Goal: Task Accomplishment & Management: Manage account settings

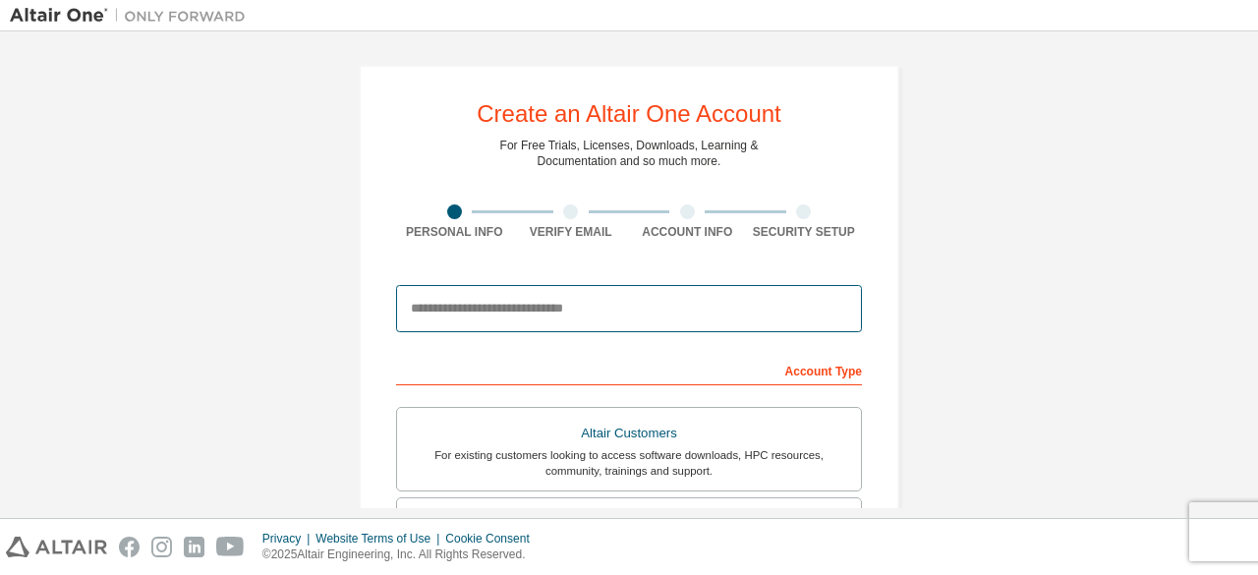
click at [532, 303] on input "email" at bounding box center [629, 308] width 466 height 47
type input "**********"
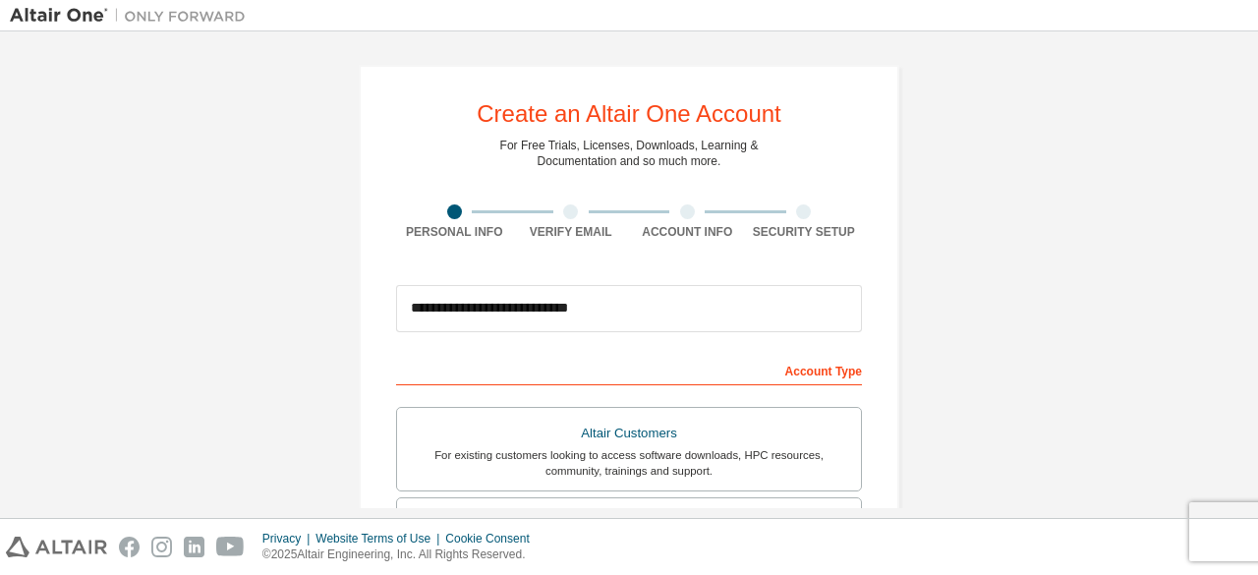
type input "******"
type input "********"
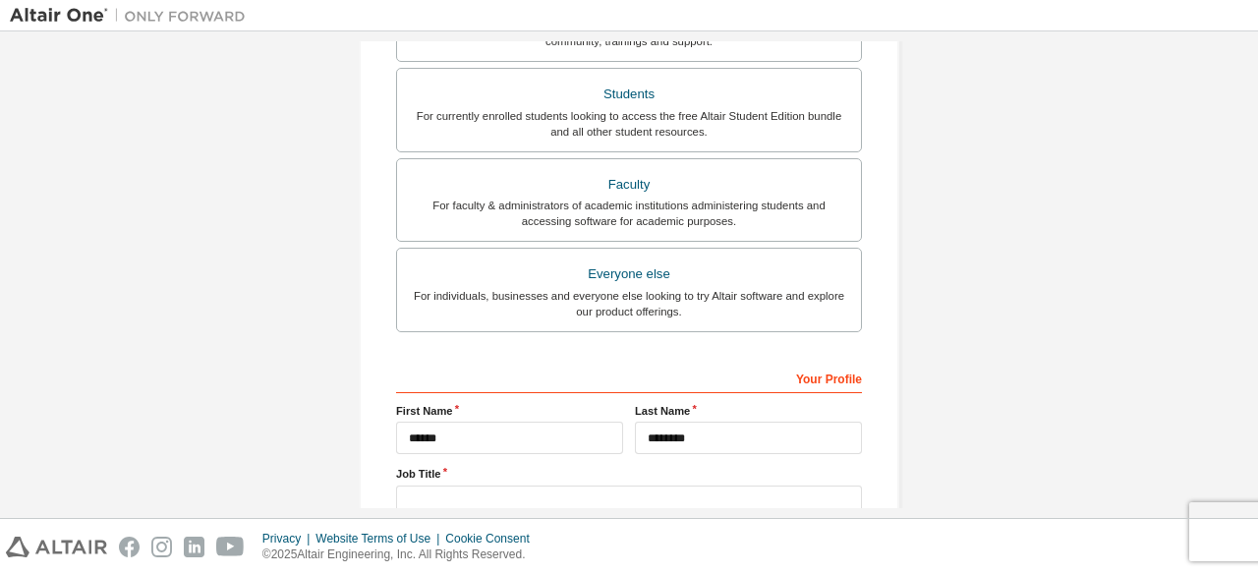
scroll to position [492, 0]
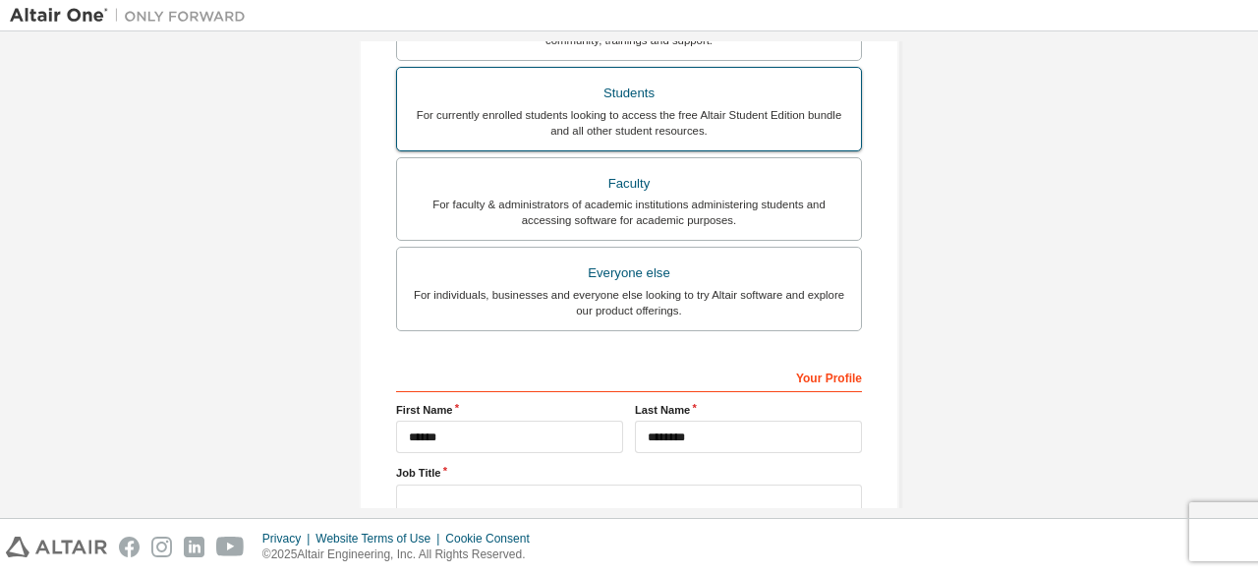
click at [698, 111] on div "For currently enrolled students looking to access the free Altair Student Editi…" at bounding box center [629, 122] width 440 height 31
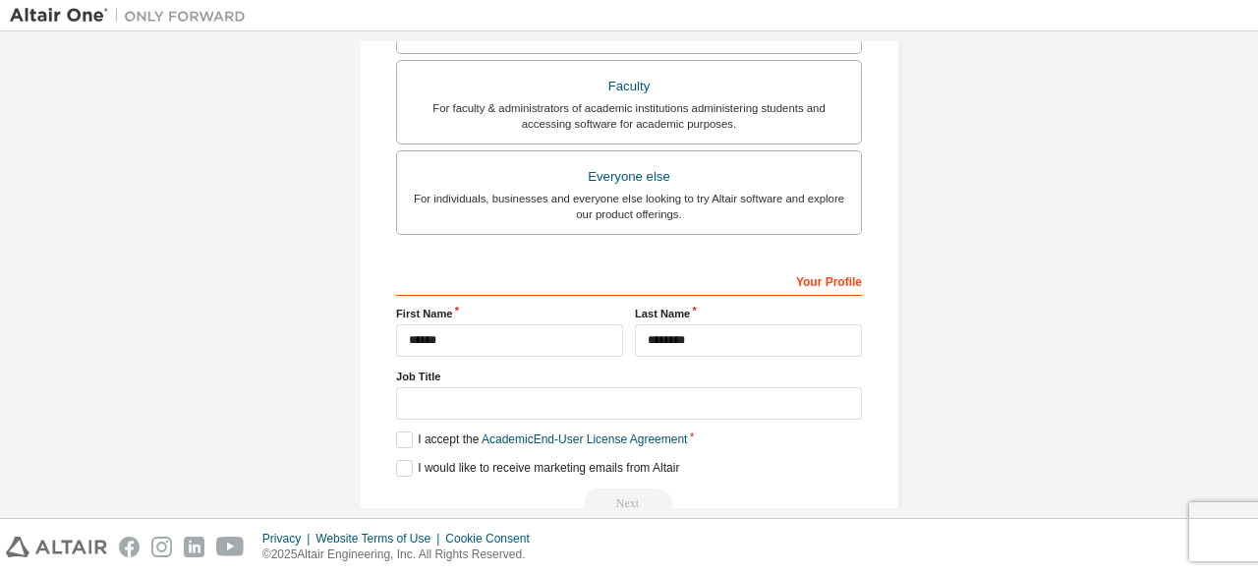
scroll to position [681, 0]
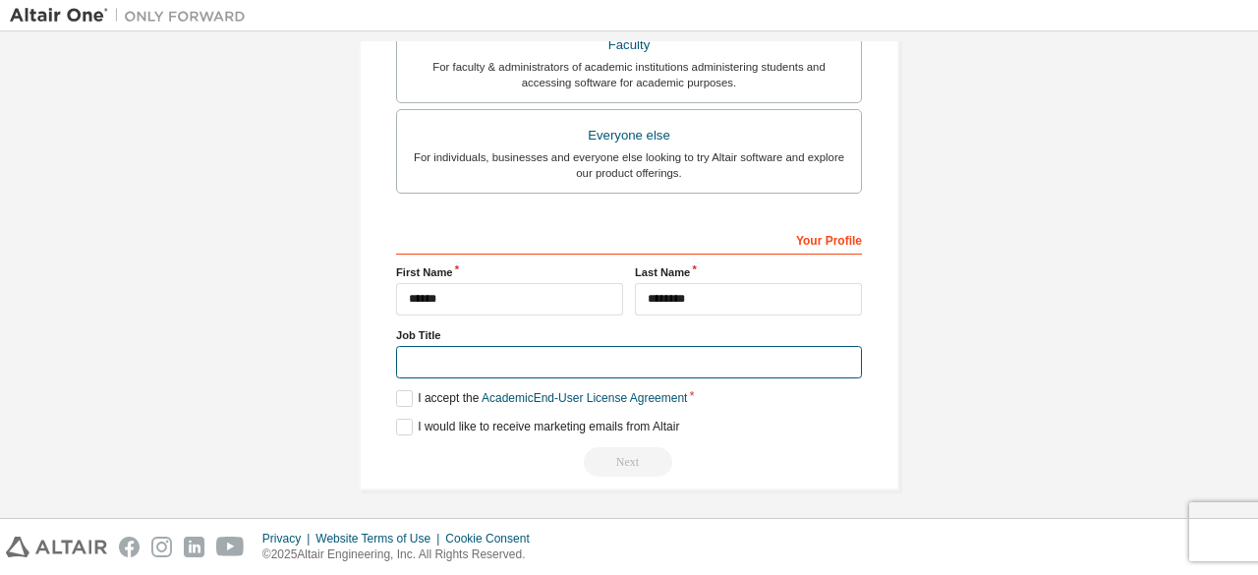
click at [527, 352] on input "text" at bounding box center [629, 362] width 466 height 32
type input "*******"
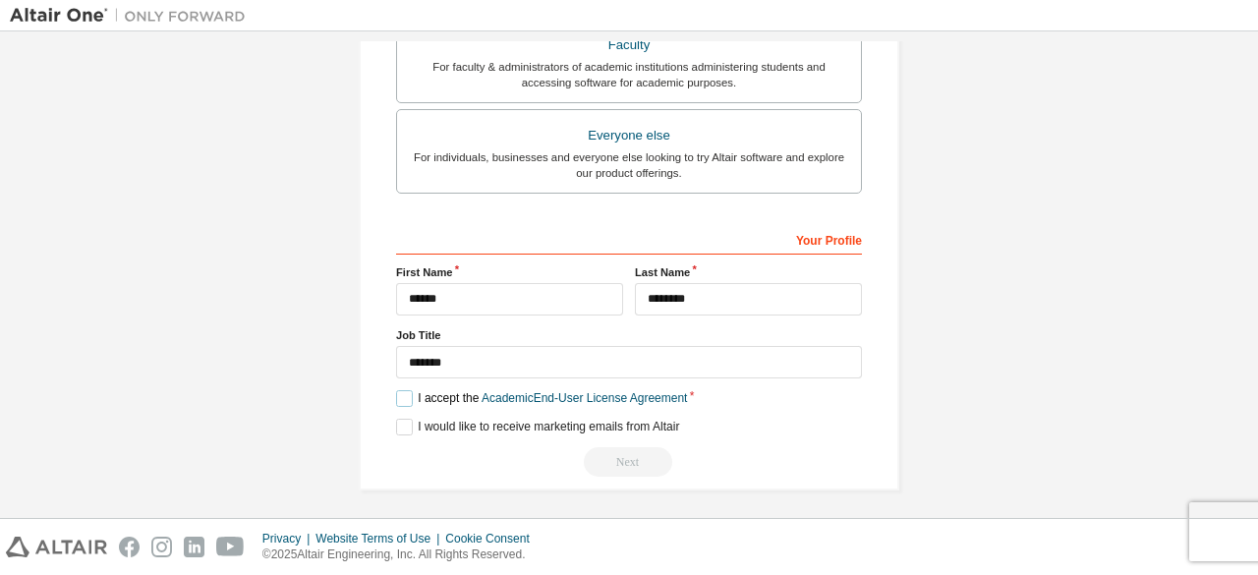
click at [399, 390] on label "I accept the Academic End-User License Agreement" at bounding box center [541, 398] width 291 height 17
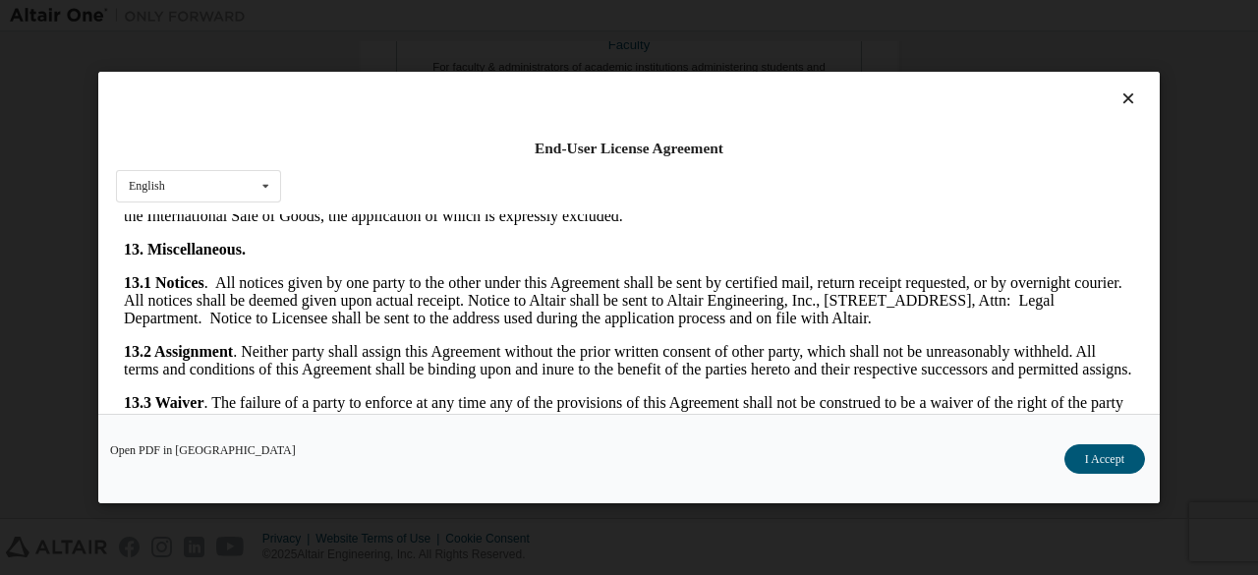
scroll to position [3283, 0]
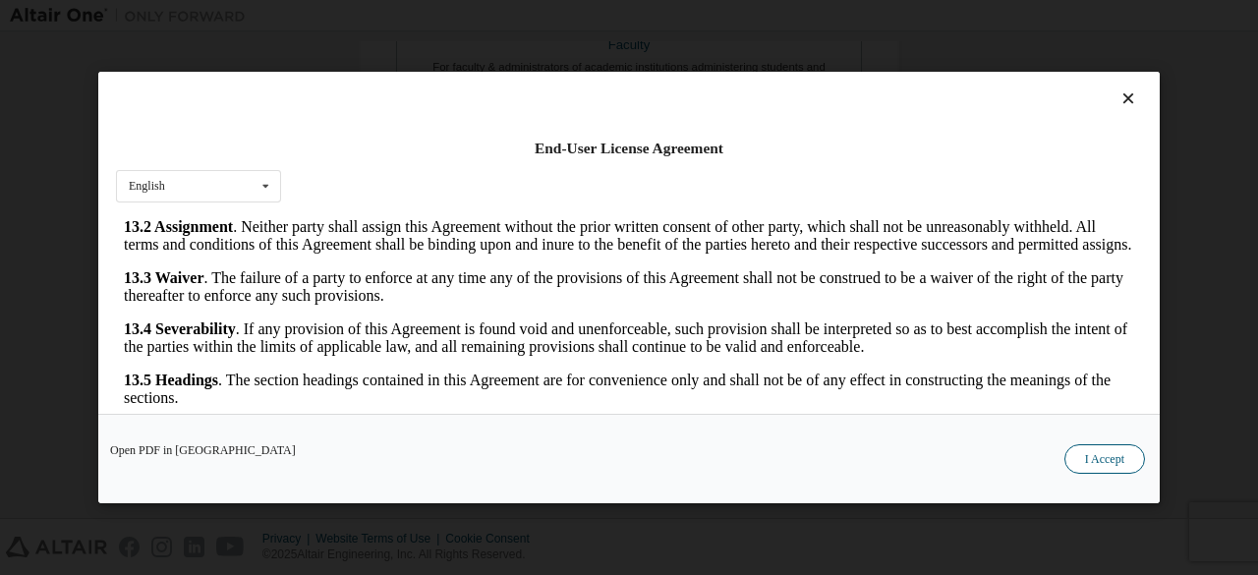
click at [1099, 454] on button "I Accept" at bounding box center [1104, 458] width 81 height 29
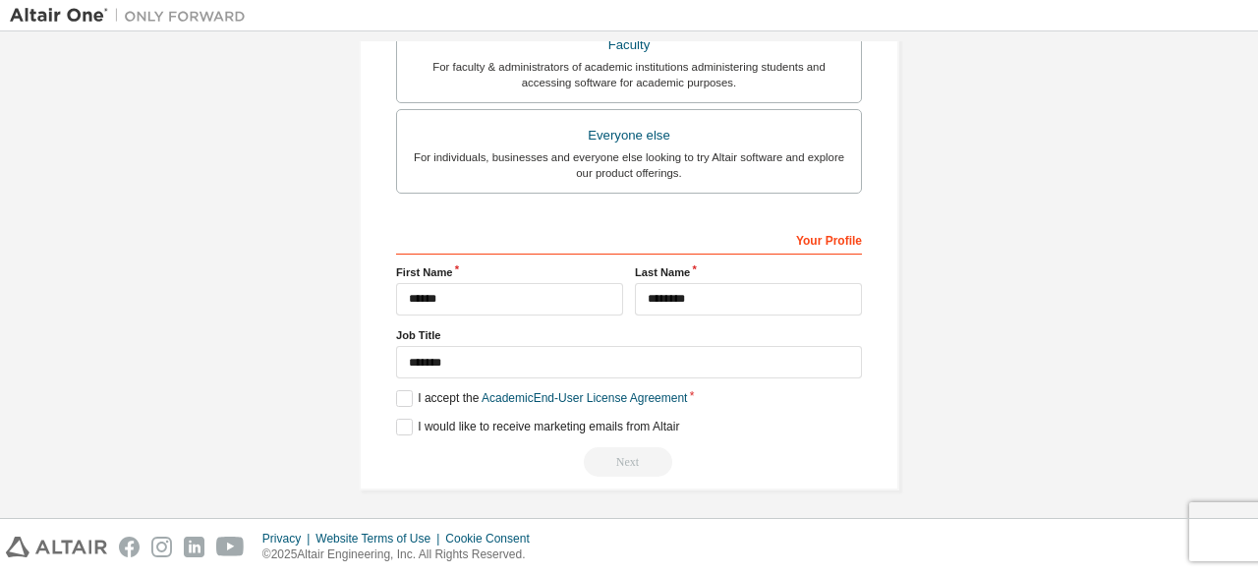
click at [399, 429] on div "**********" at bounding box center [629, 350] width 466 height 254
click at [399, 420] on label "I would like to receive marketing emails from Altair" at bounding box center [537, 427] width 283 height 17
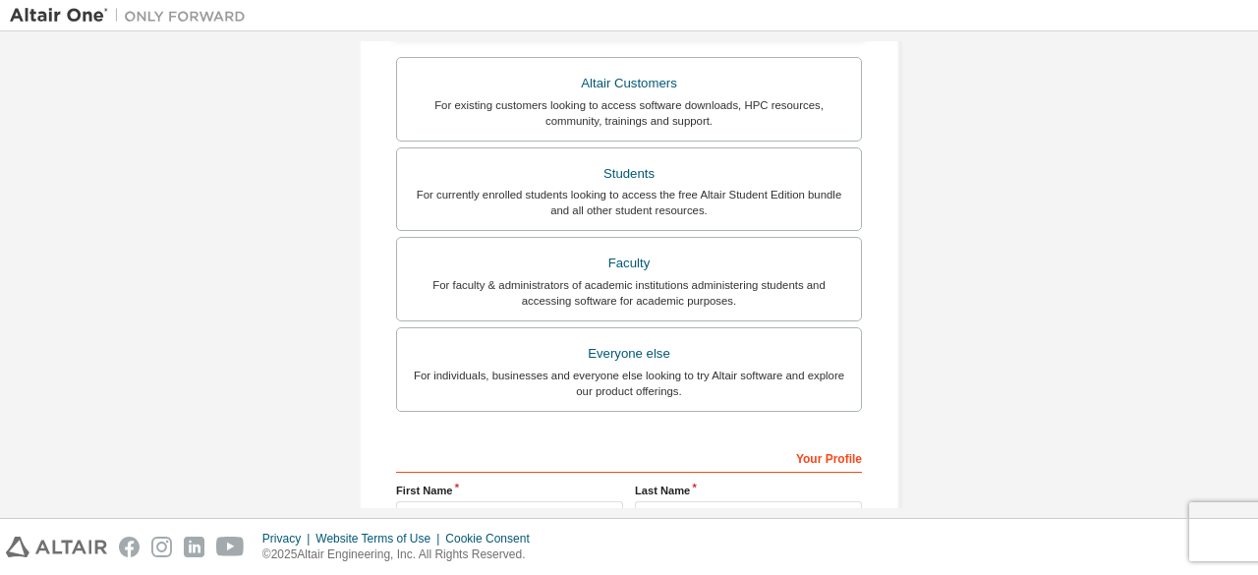
scroll to position [462, 0]
click at [648, 341] on div "Everyone else" at bounding box center [629, 355] width 440 height 28
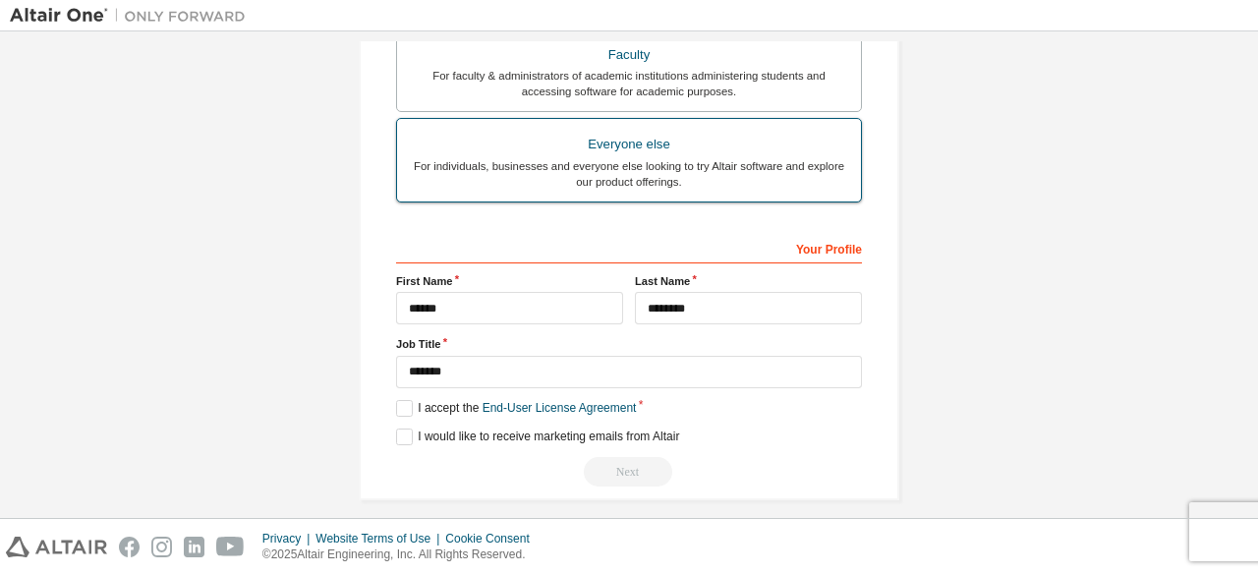
scroll to position [620, 0]
click at [407, 409] on label "I accept the End-User License Agreement" at bounding box center [516, 409] width 240 height 17
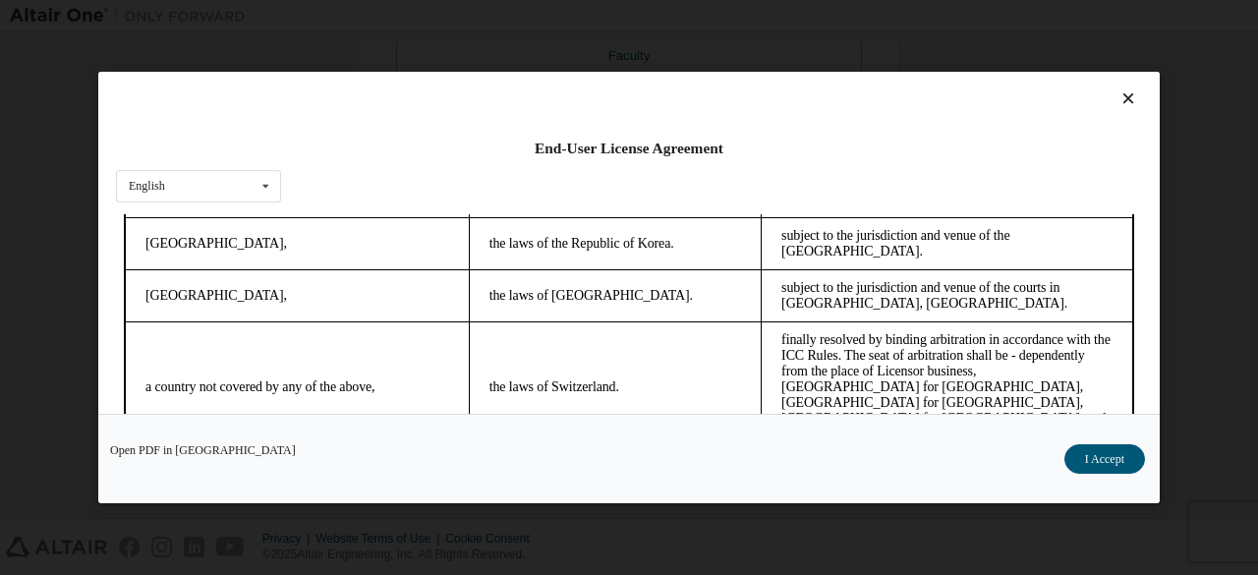
scroll to position [1, 0]
click at [1095, 459] on button "I Accept" at bounding box center [1104, 458] width 81 height 29
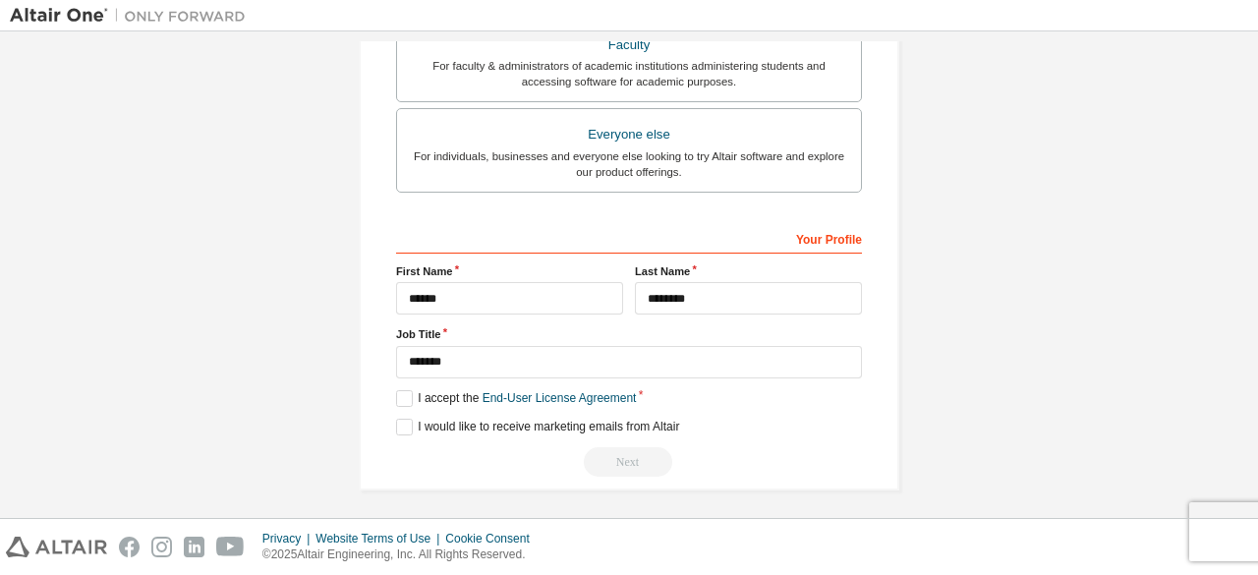
scroll to position [0, 0]
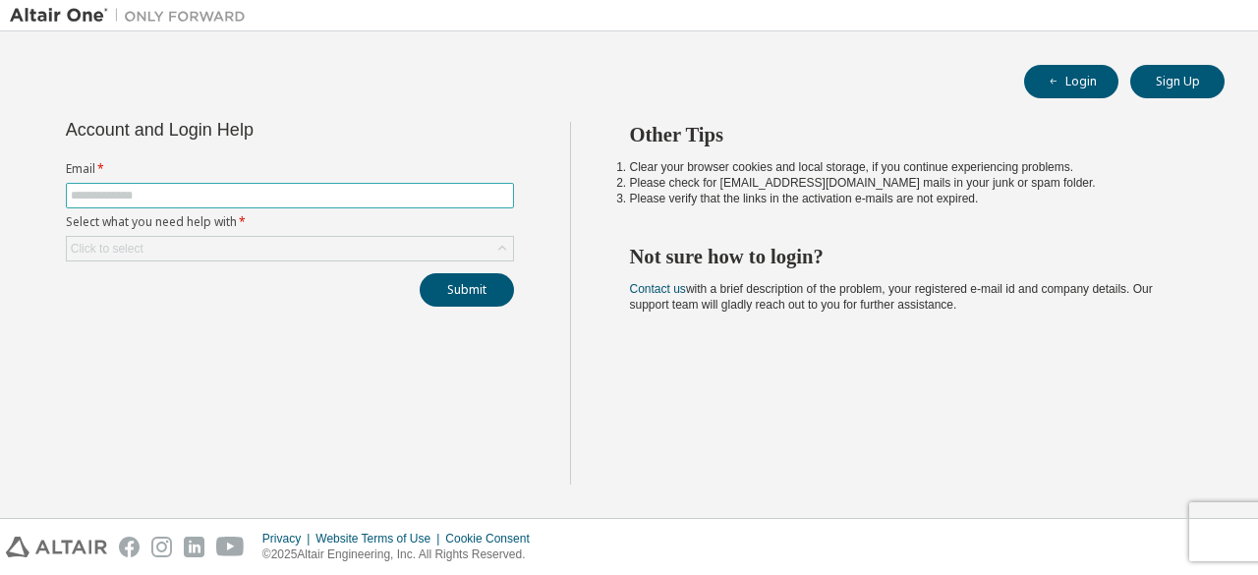
click at [262, 192] on input "text" at bounding box center [290, 196] width 438 height 16
type input "**********"
click at [305, 247] on div "Click to select" at bounding box center [290, 249] width 446 height 24
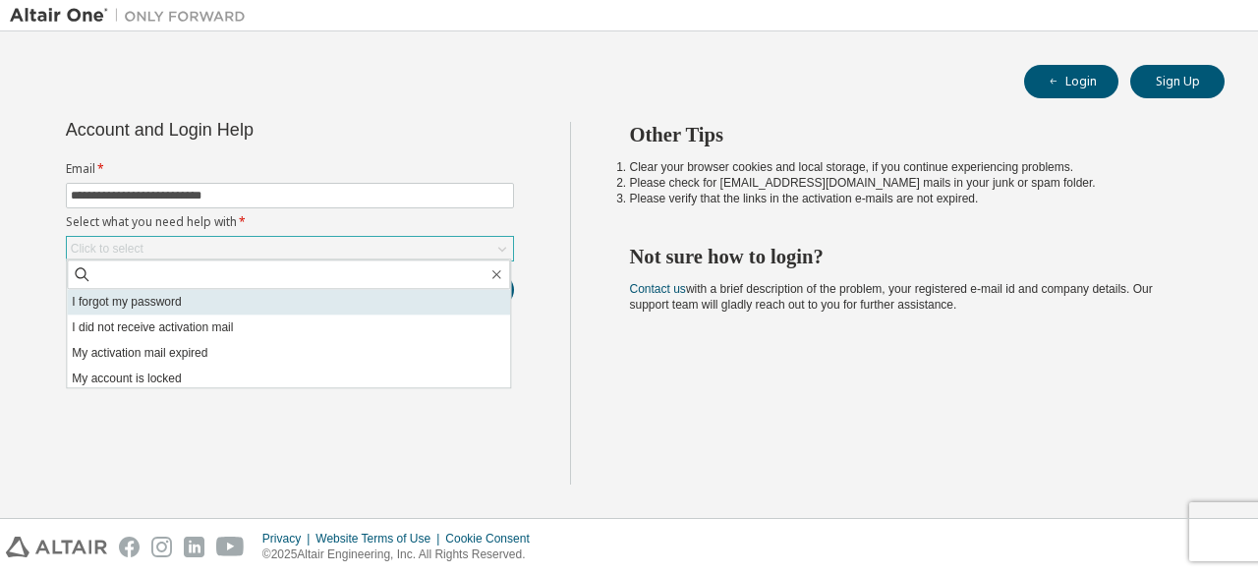
click at [264, 299] on li "I forgot my password" at bounding box center [288, 302] width 443 height 26
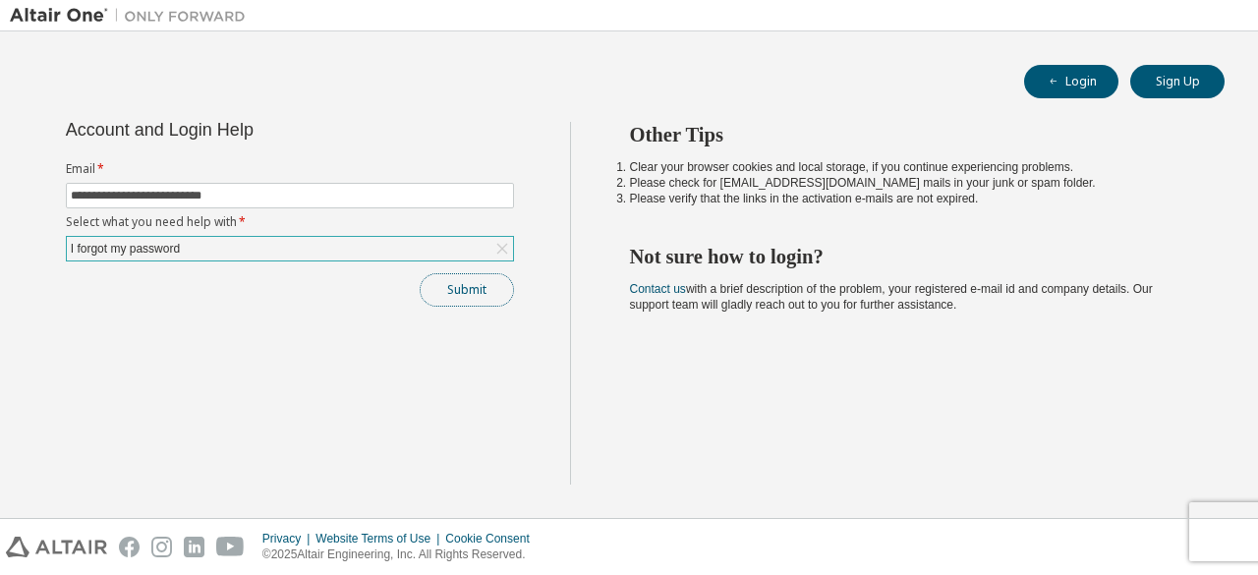
click at [454, 290] on button "Submit" at bounding box center [467, 289] width 94 height 33
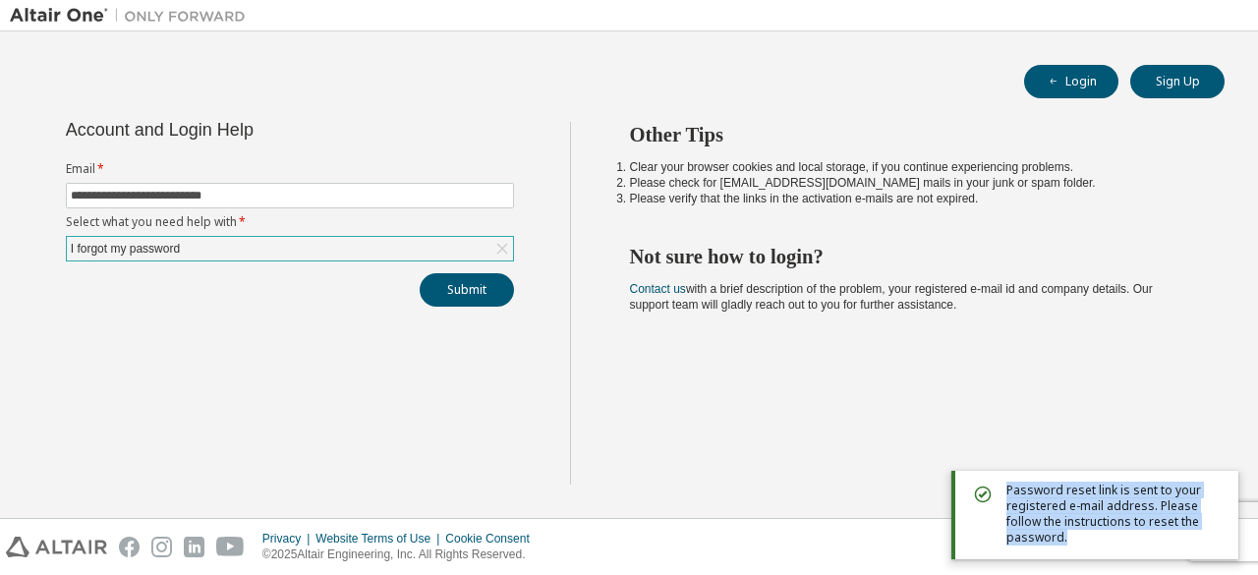
drag, startPoint x: 1078, startPoint y: 535, endPoint x: 994, endPoint y: 487, distance: 96.4
click at [994, 487] on div "Password reset link is sent to your registered e-mail address. Please follow th…" at bounding box center [1094, 515] width 287 height 88
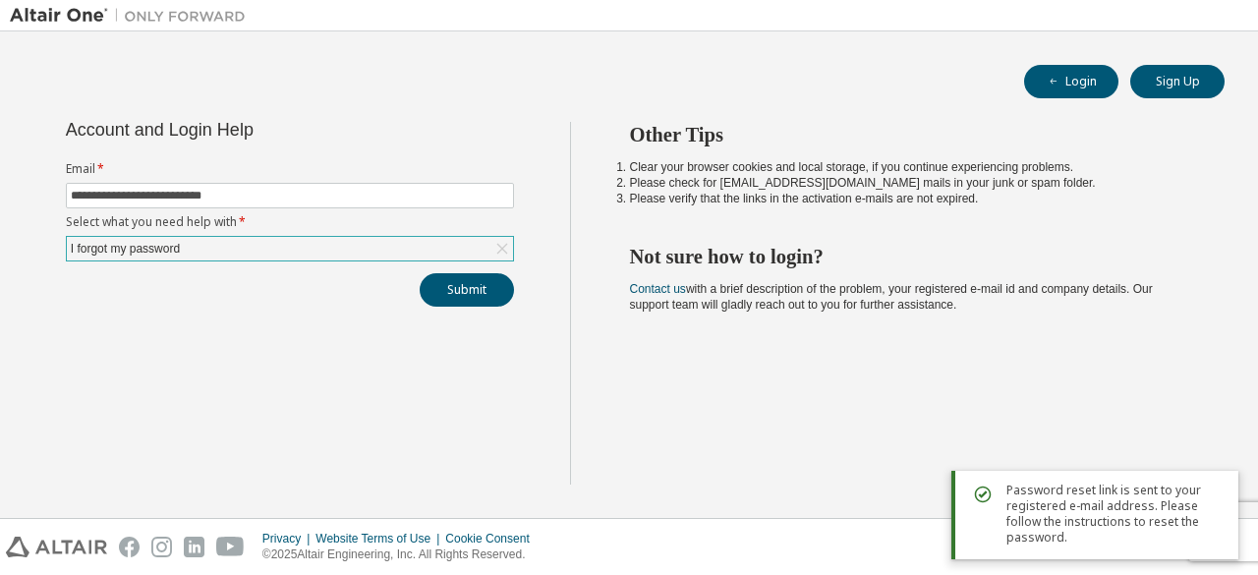
click at [837, 430] on div "Other Tips Clear your browser cookies and local storage, if you continue experi…" at bounding box center [909, 303] width 679 height 363
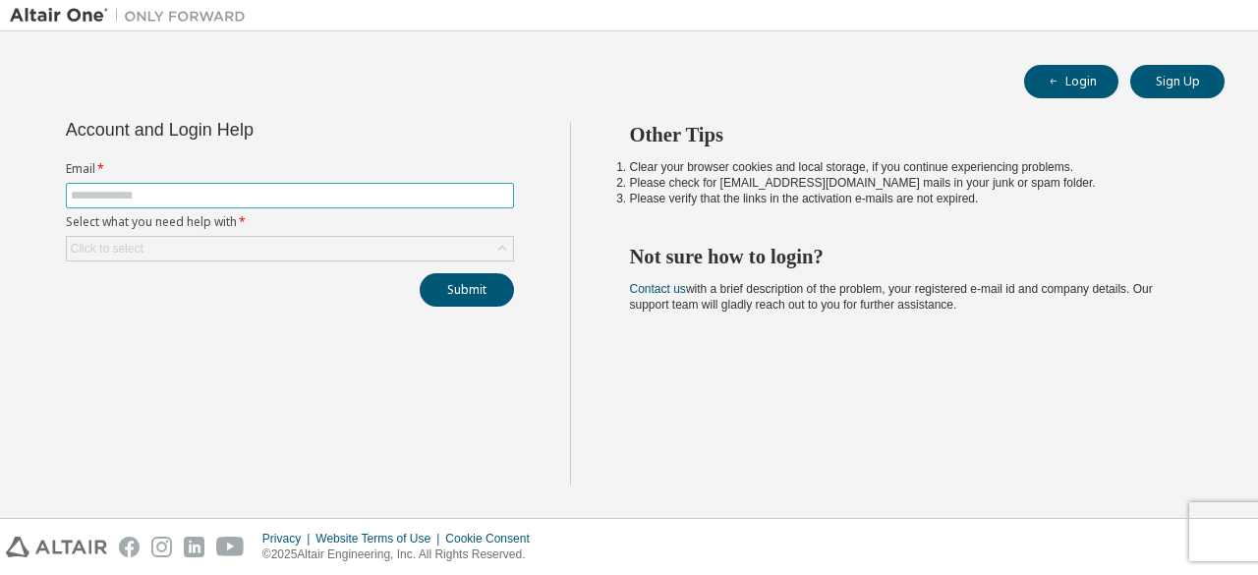
click at [409, 186] on span at bounding box center [290, 196] width 448 height 26
click at [436, 196] on input "text" at bounding box center [290, 196] width 438 height 16
type input "**********"
click at [413, 245] on div "Click to select" at bounding box center [290, 249] width 446 height 24
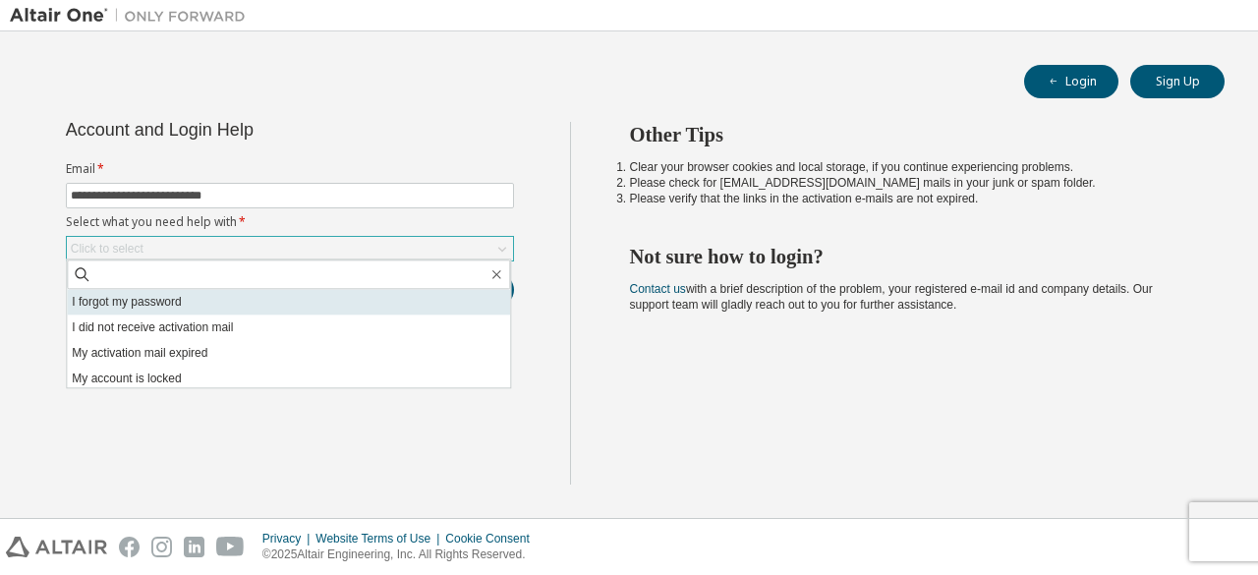
click at [326, 298] on li "I forgot my password" at bounding box center [288, 302] width 443 height 26
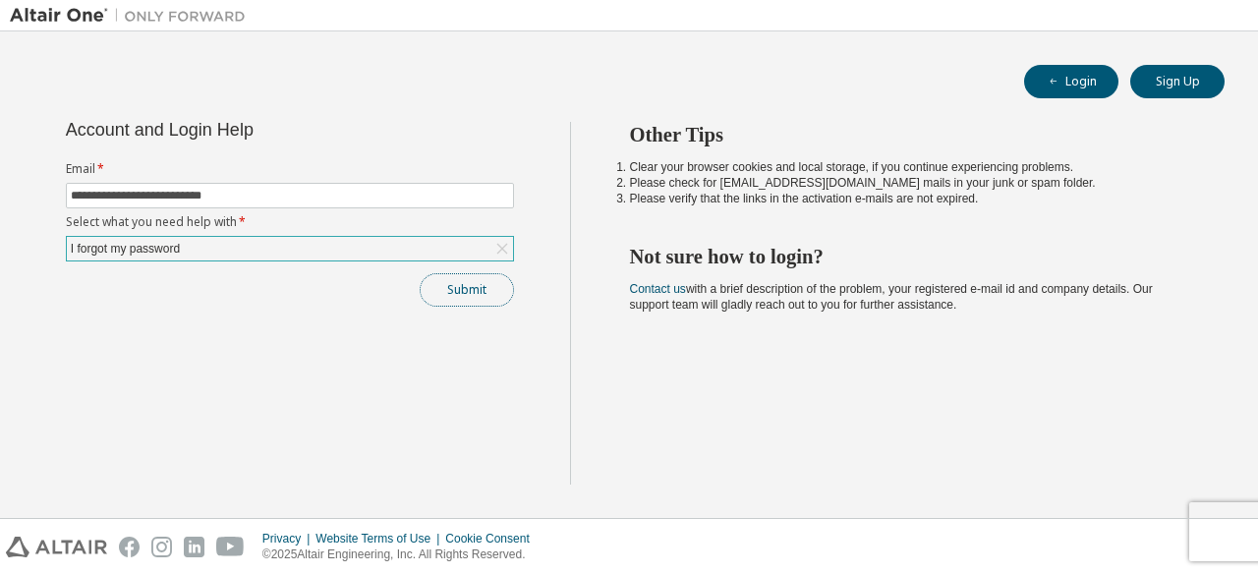
click at [443, 288] on button "Submit" at bounding box center [467, 289] width 94 height 33
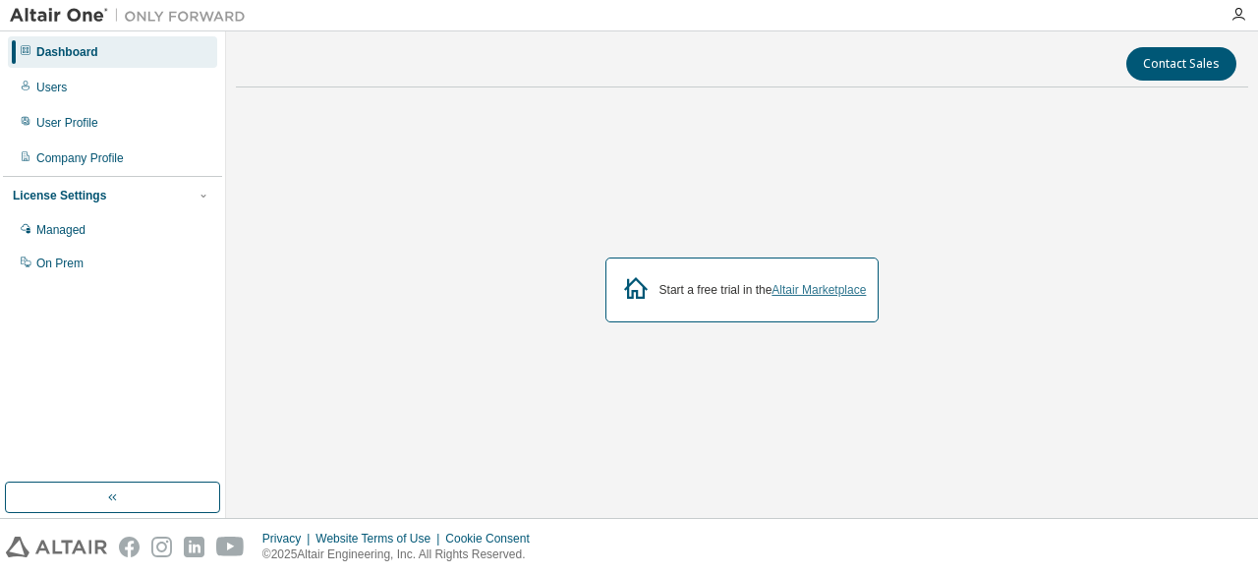
click at [791, 284] on link "Altair Marketplace" at bounding box center [818, 290] width 94 height 14
